Goal: Task Accomplishment & Management: Manage account settings

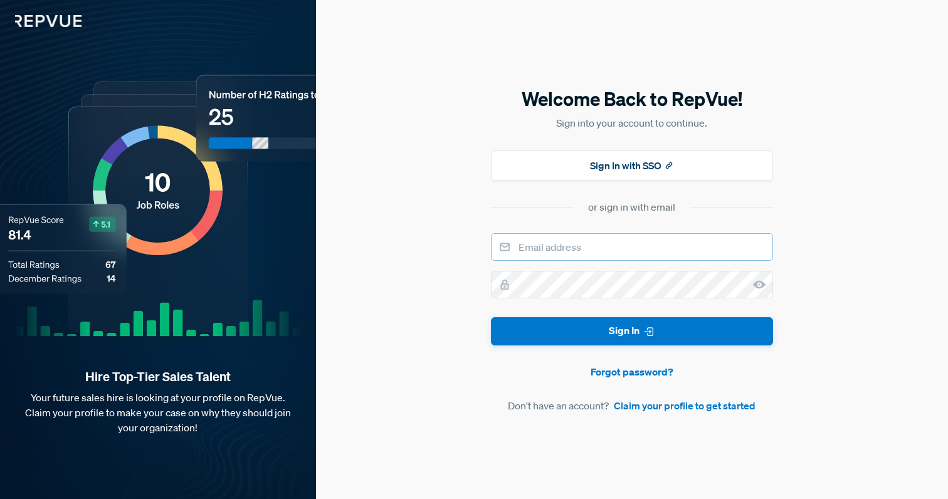
click at [613, 241] on input "email" at bounding box center [632, 247] width 282 height 28
type input "[EMAIL_ADDRESS][DOMAIN_NAME]"
click at [491, 317] on button "Sign In" at bounding box center [632, 331] width 282 height 28
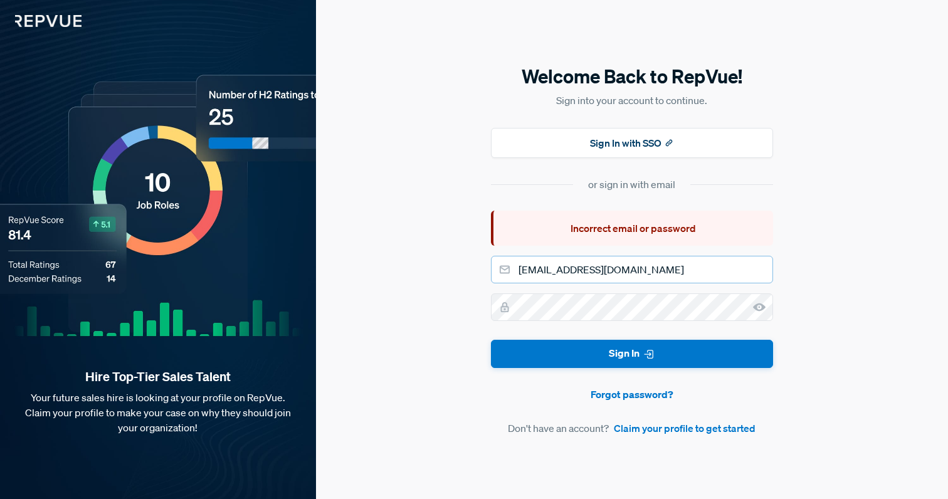
click at [625, 278] on input "[EMAIL_ADDRESS][DOMAIN_NAME]" at bounding box center [632, 270] width 282 height 28
click at [635, 389] on link "Forgot password?" at bounding box center [632, 394] width 282 height 15
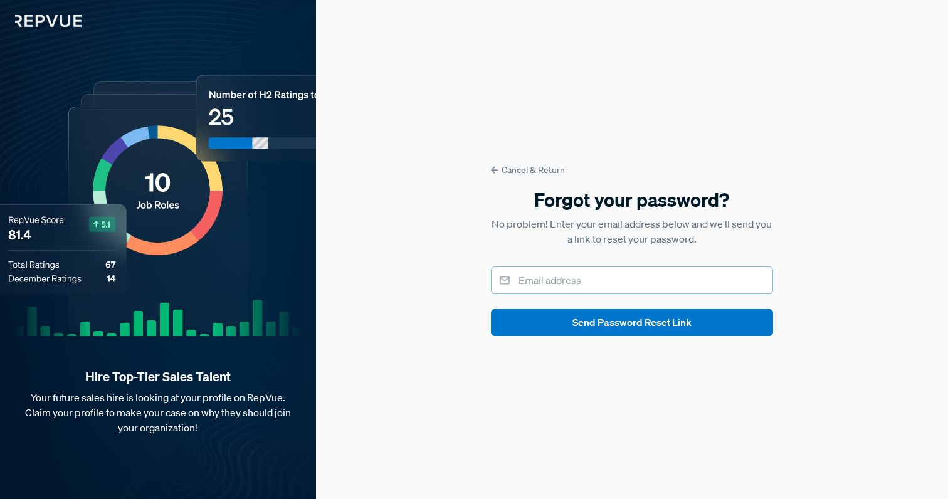
click at [604, 274] on input "email" at bounding box center [632, 280] width 282 height 28
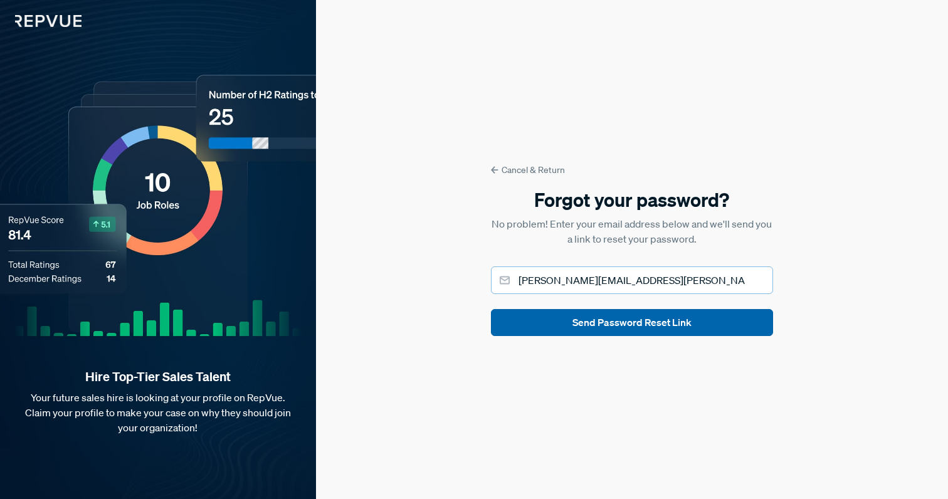
type input "[PERSON_NAME][EMAIL_ADDRESS][PERSON_NAME][DOMAIN_NAME]"
click at [709, 320] on button "Send Password Reset Link" at bounding box center [632, 322] width 282 height 27
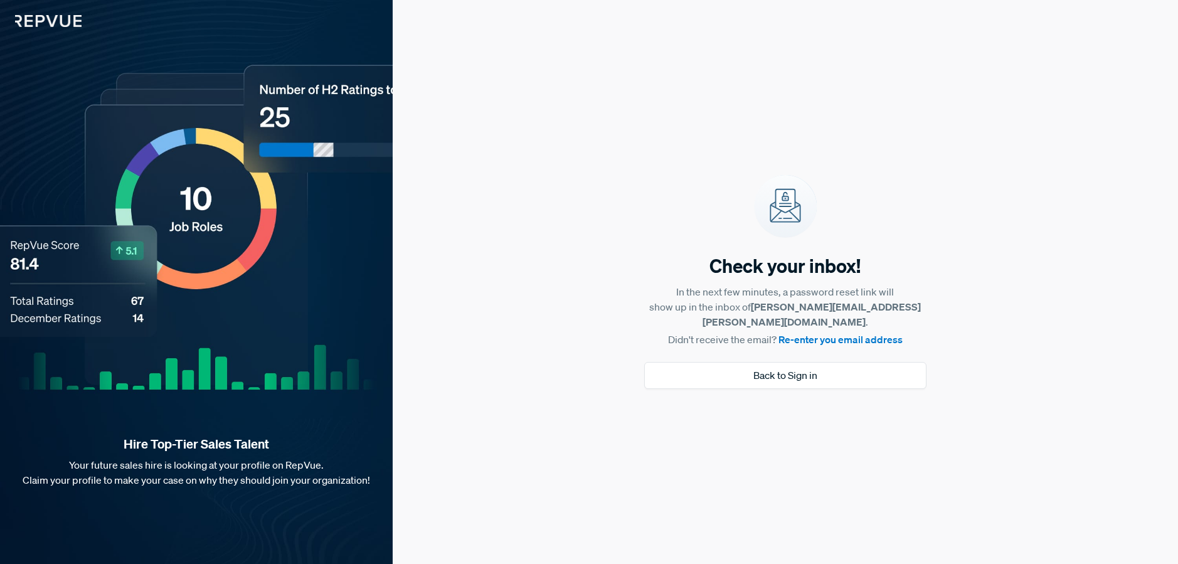
click at [845, 335] on link "Re-enter you email address" at bounding box center [840, 339] width 124 height 13
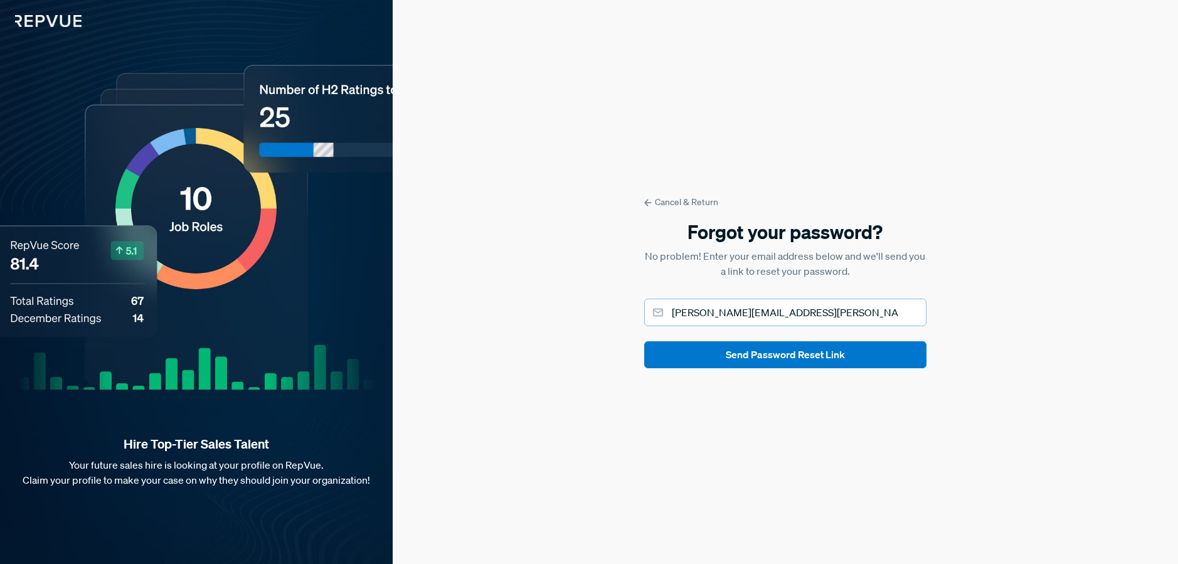
click at [794, 312] on input "[PERSON_NAME][EMAIL_ADDRESS][PERSON_NAME][DOMAIN_NAME]" at bounding box center [785, 312] width 282 height 28
click at [811, 356] on button "Send Password Reset Link" at bounding box center [785, 354] width 282 height 27
